Goal: Task Accomplishment & Management: Use online tool/utility

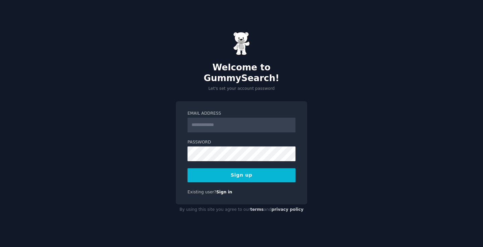
click at [222, 118] on input "Email Address" at bounding box center [242, 125] width 108 height 15
type input "**********"
click at [243, 176] on button "Sign up" at bounding box center [242, 175] width 108 height 14
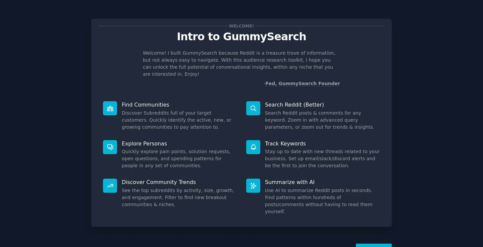
scroll to position [15, 0]
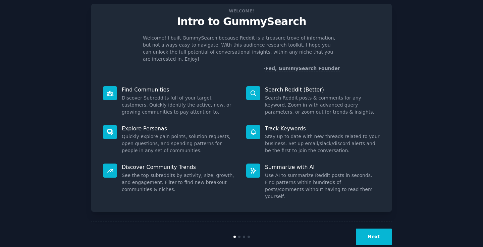
click at [368, 229] on button "Next" at bounding box center [374, 237] width 36 height 16
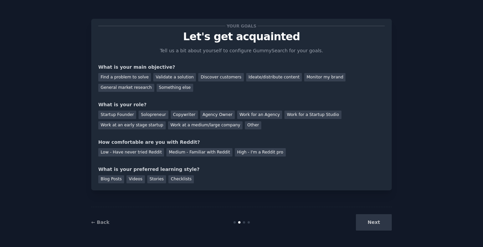
click at [203, 72] on div "Find a problem to solve Validate a solution Discover customers Ideate/distribut…" at bounding box center [241, 81] width 287 height 21
click at [205, 75] on div "Discover customers" at bounding box center [220, 77] width 45 height 8
click at [219, 115] on div "Agency Owner" at bounding box center [217, 115] width 35 height 8
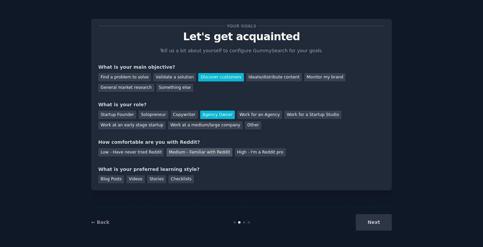
click at [196, 152] on div "Medium - Familiar with Reddit" at bounding box center [199, 152] width 66 height 8
click at [138, 179] on div "Videos" at bounding box center [135, 179] width 18 height 8
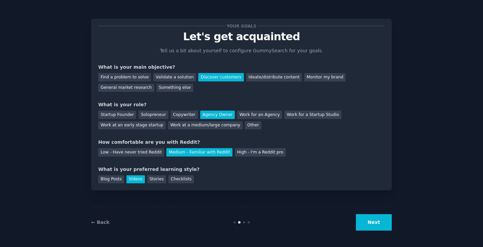
click at [362, 224] on button "Next" at bounding box center [374, 222] width 36 height 16
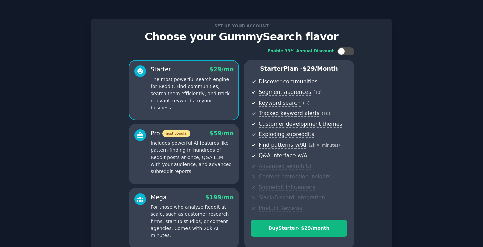
scroll to position [65, 0]
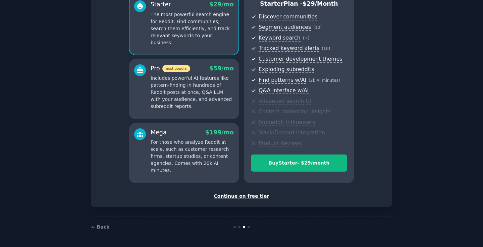
click at [228, 199] on div "Continue on free tier" at bounding box center [241, 196] width 287 height 7
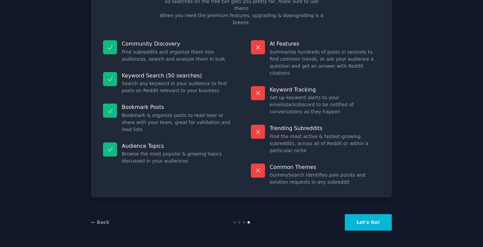
scroll to position [14, 0]
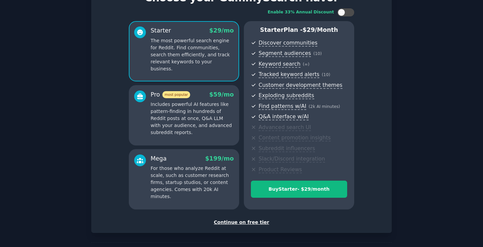
scroll to position [65, 0]
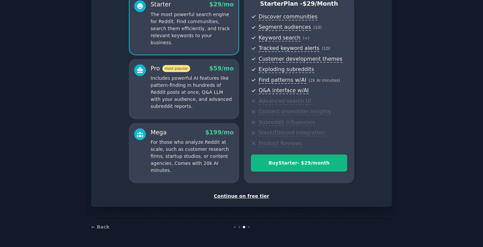
click at [256, 197] on div "Continue on free tier" at bounding box center [241, 196] width 287 height 7
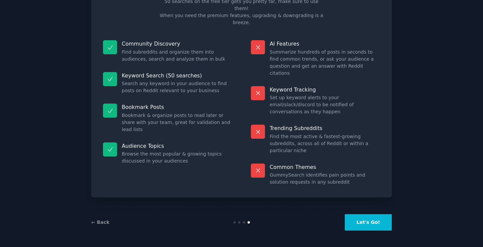
scroll to position [14, 0]
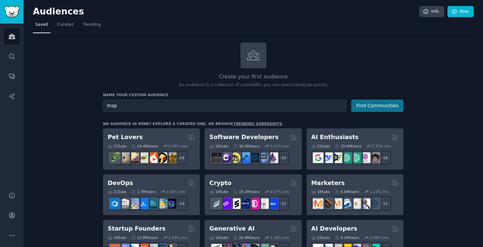
type input "msp"
click at [362, 104] on button "Find Communities" at bounding box center [377, 106] width 52 height 12
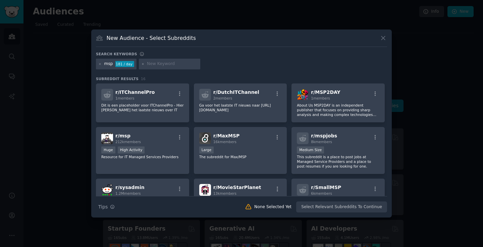
click at [166, 64] on input "text" at bounding box center [172, 64] width 51 height 6
type input "managed service provider"
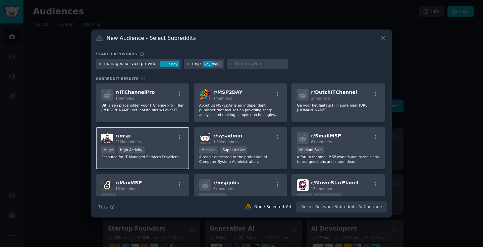
click at [162, 143] on div "r/ msp 212k members" at bounding box center [142, 139] width 83 height 12
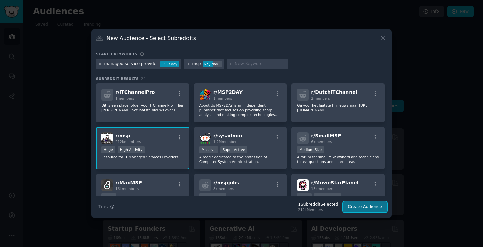
click at [366, 209] on button "Create Audience" at bounding box center [365, 207] width 44 height 11
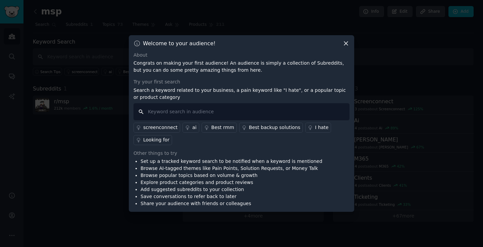
click at [214, 116] on input "text" at bounding box center [242, 111] width 216 height 17
type input "msp software"
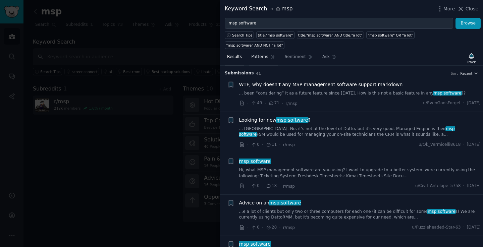
click at [262, 54] on span "Patterns" at bounding box center [259, 57] width 17 height 6
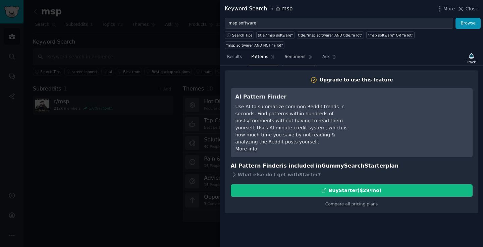
click at [297, 54] on span "Sentiment" at bounding box center [295, 57] width 21 height 6
